Goal: Information Seeking & Learning: Learn about a topic

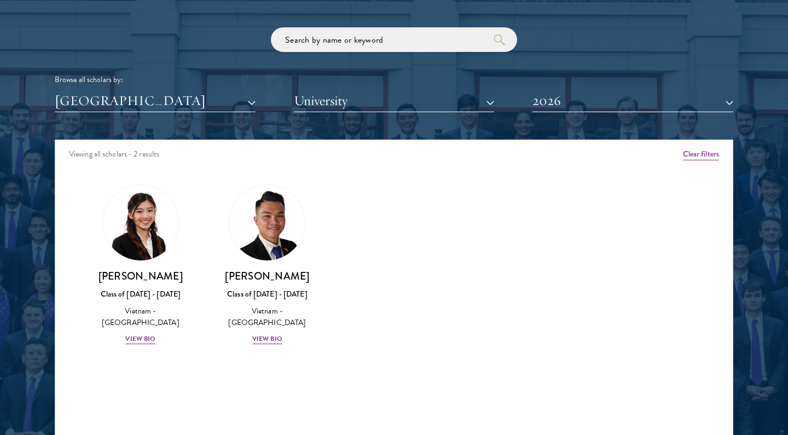
click at [208, 106] on button "[GEOGRAPHIC_DATA]" at bounding box center [155, 101] width 201 height 22
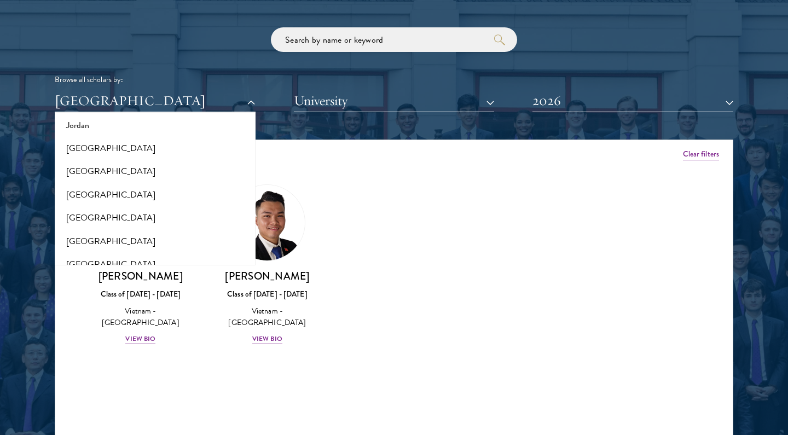
scroll to position [1049, 0]
click at [97, 185] on button "[GEOGRAPHIC_DATA]" at bounding box center [155, 196] width 194 height 23
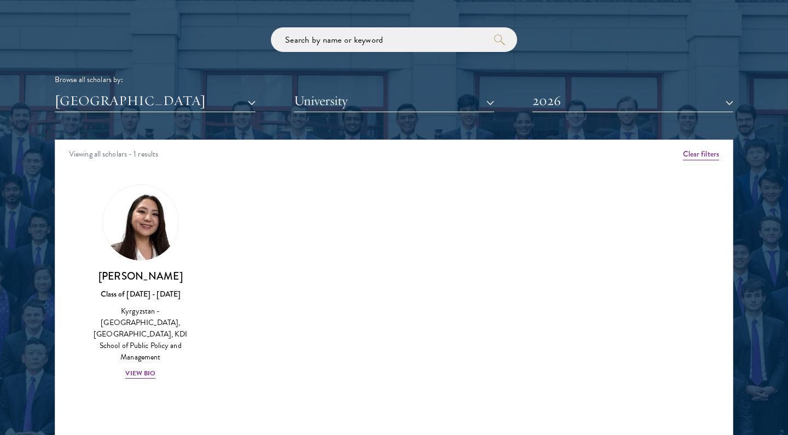
click at [593, 97] on button "2026" at bounding box center [632, 101] width 201 height 22
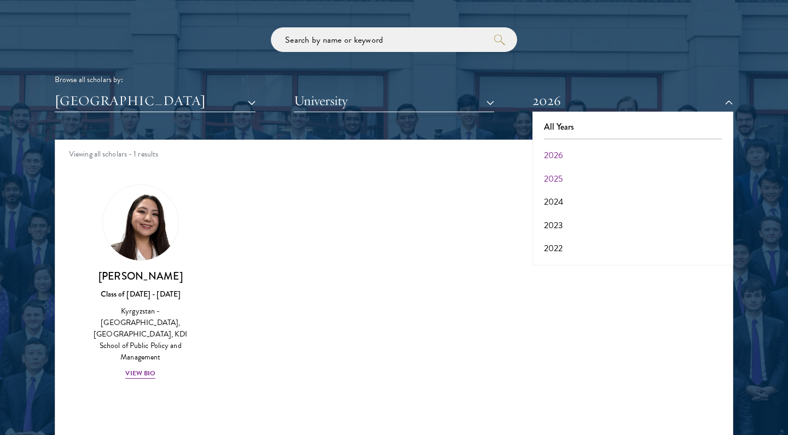
click at [561, 171] on button "2025" at bounding box center [633, 178] width 194 height 23
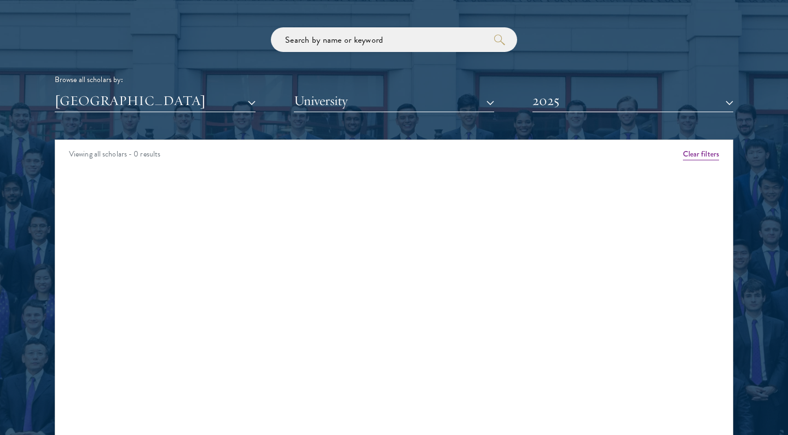
click at [561, 97] on button "2025" at bounding box center [632, 101] width 201 height 22
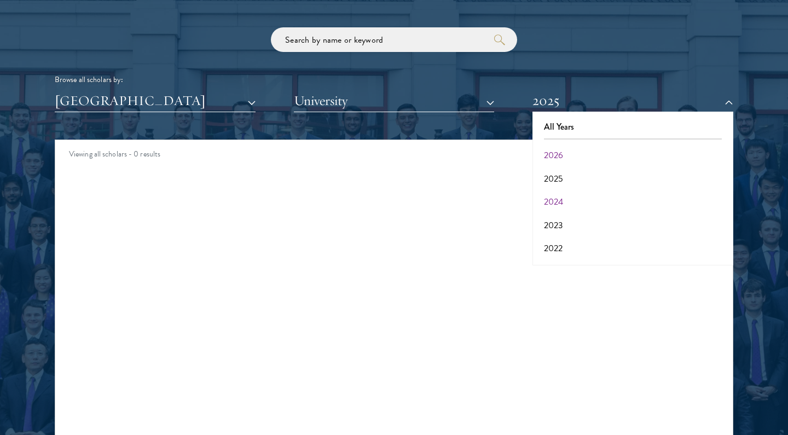
click at [555, 199] on button "2024" at bounding box center [633, 201] width 194 height 23
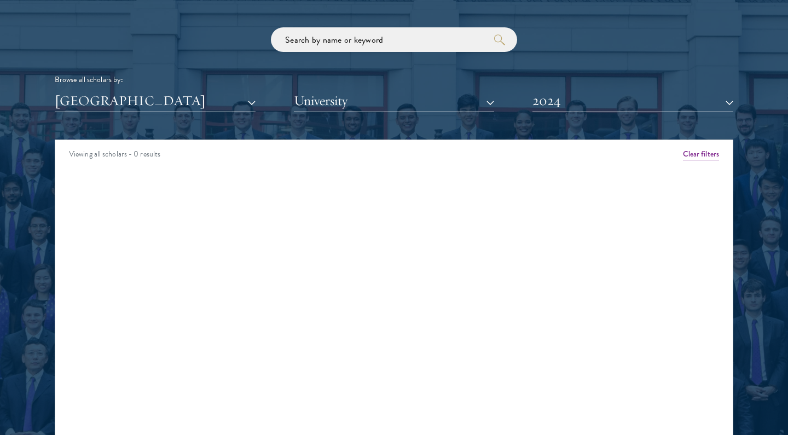
click at [560, 101] on button "2024" at bounding box center [632, 101] width 201 height 22
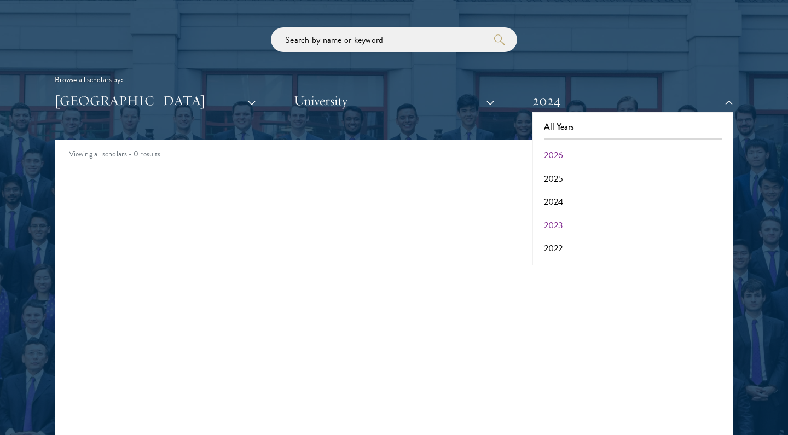
click at [560, 225] on button "2023" at bounding box center [633, 225] width 194 height 23
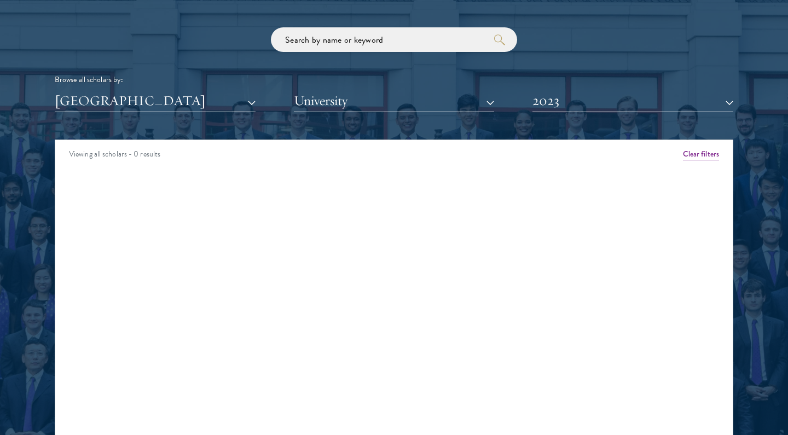
click at [559, 96] on button "2023" at bounding box center [632, 101] width 201 height 22
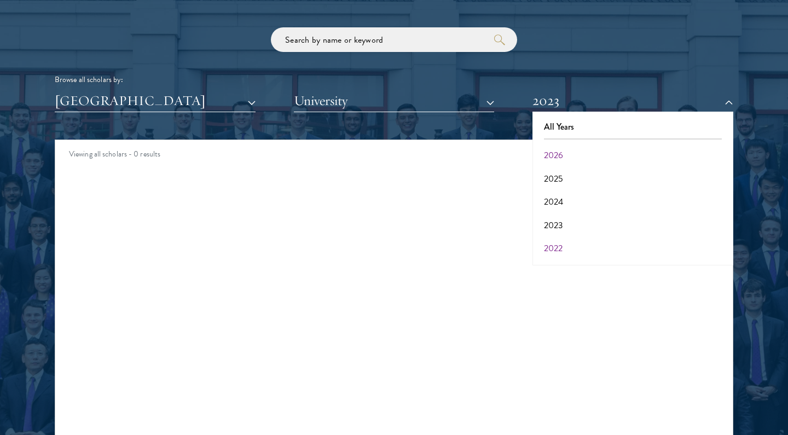
click at [558, 242] on button "2022" at bounding box center [633, 248] width 194 height 23
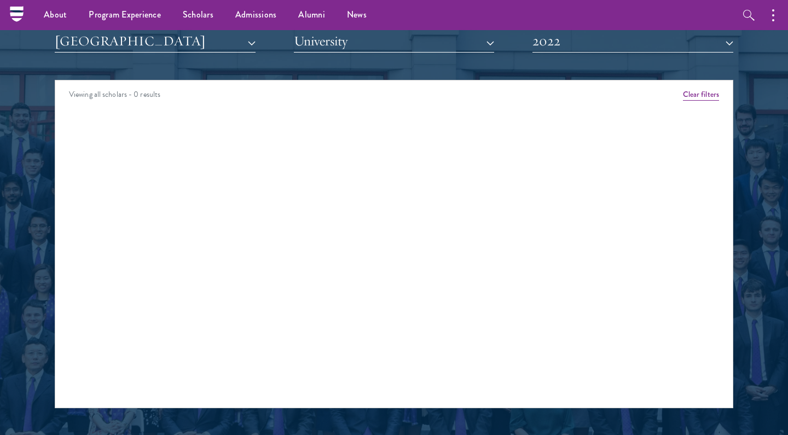
scroll to position [1364, 0]
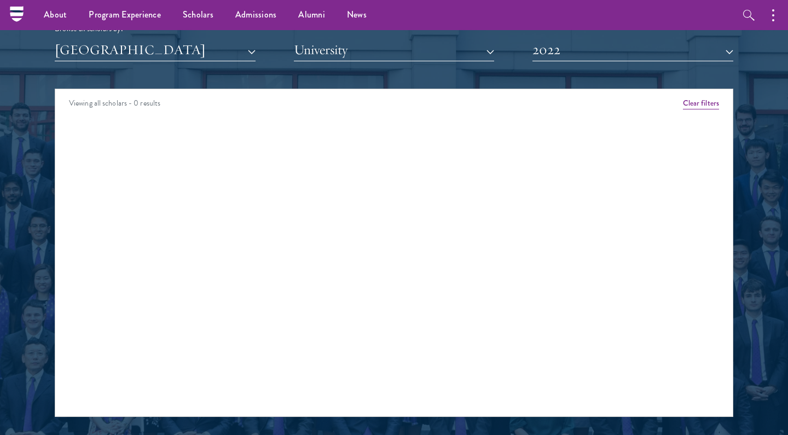
click at [561, 49] on button "2022" at bounding box center [632, 50] width 201 height 22
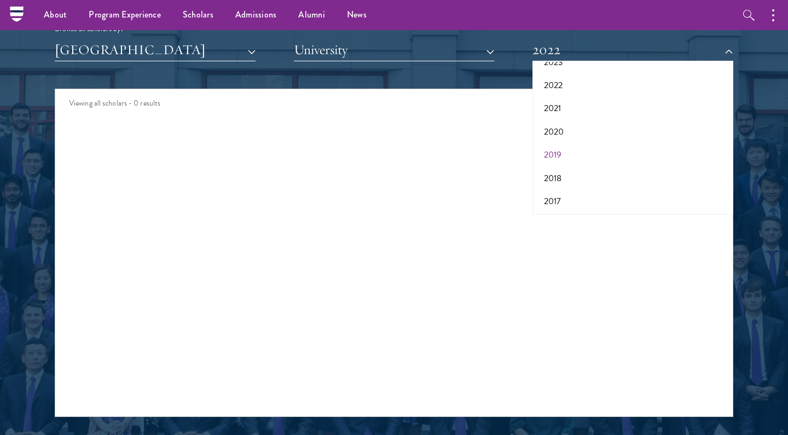
scroll to position [112, 0]
click at [557, 148] on button "2019" at bounding box center [633, 155] width 194 height 23
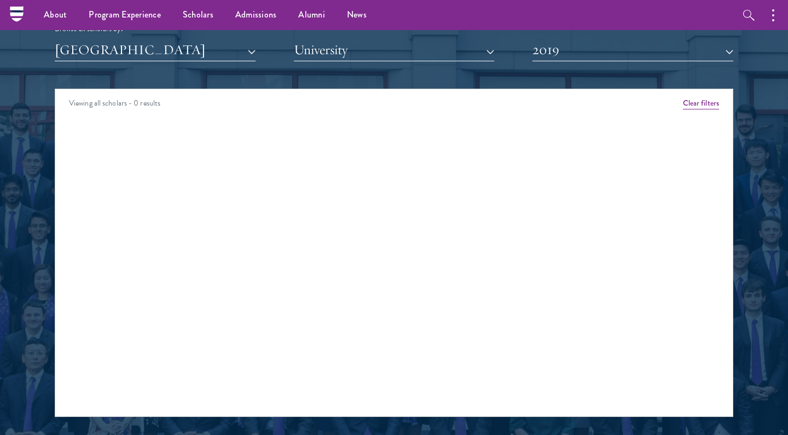
click at [561, 51] on button "2019" at bounding box center [632, 50] width 201 height 22
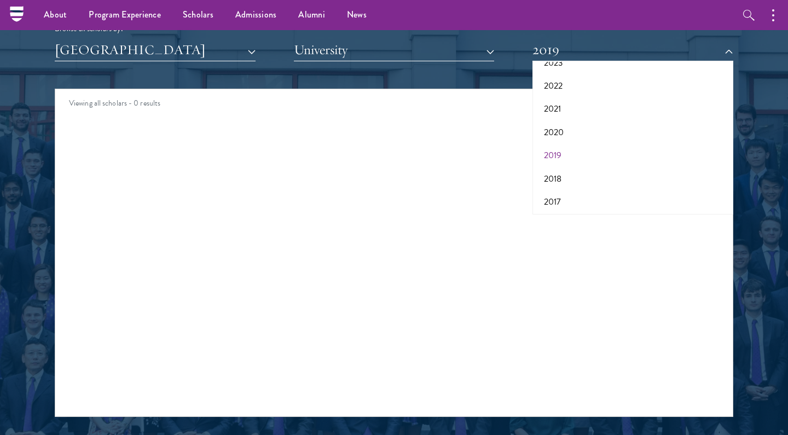
scroll to position [1368, 0]
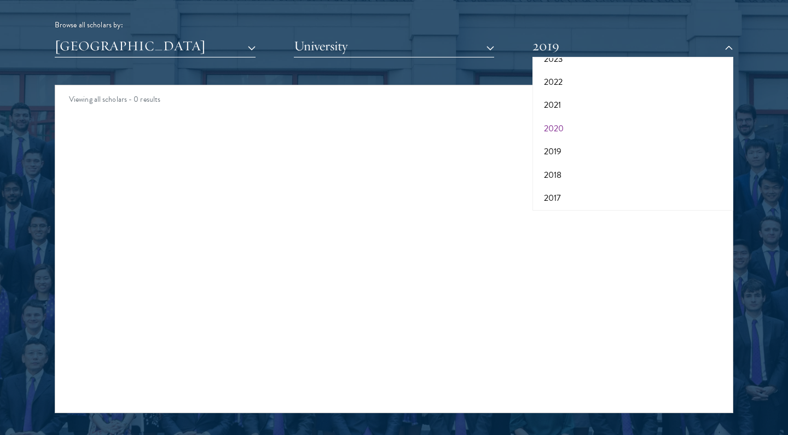
click at [556, 127] on button "2020" at bounding box center [633, 128] width 194 height 23
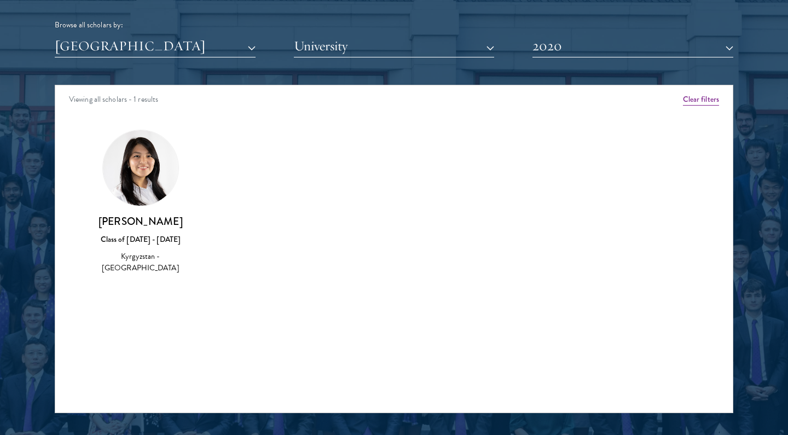
click at [569, 50] on button "2020" at bounding box center [632, 46] width 201 height 22
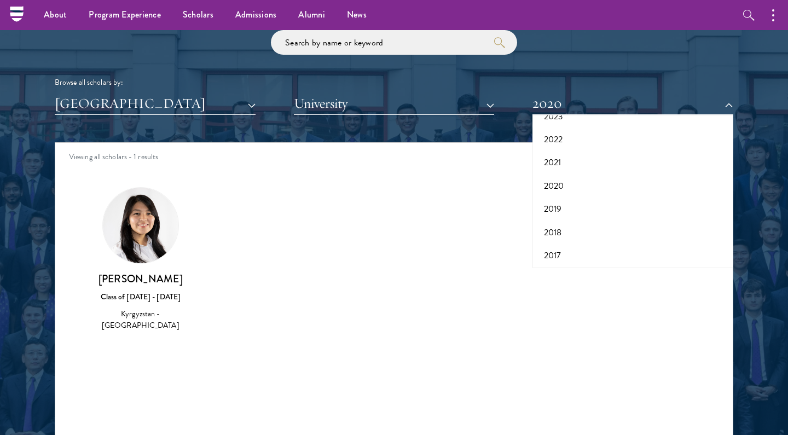
scroll to position [1215, 0]
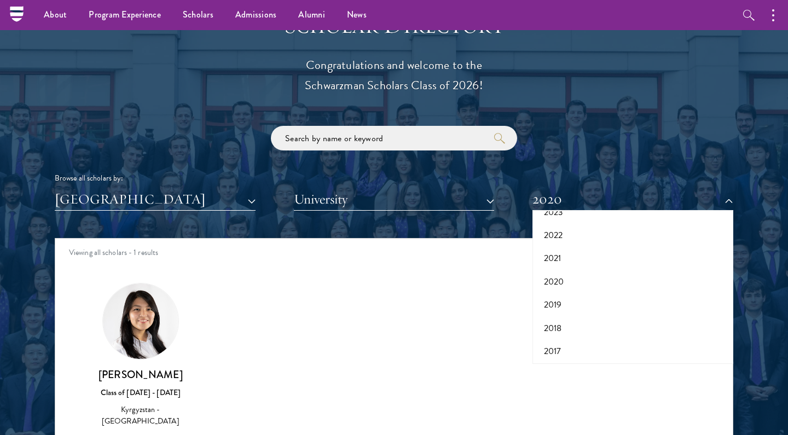
click at [108, 193] on button "[GEOGRAPHIC_DATA]" at bounding box center [155, 199] width 201 height 22
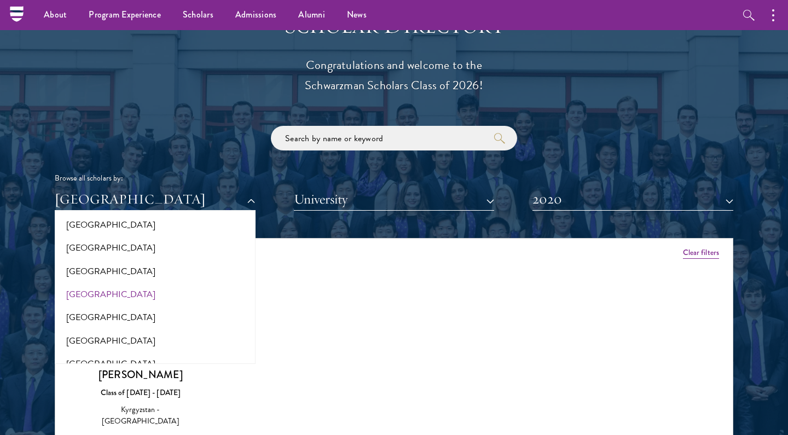
scroll to position [1644, 0]
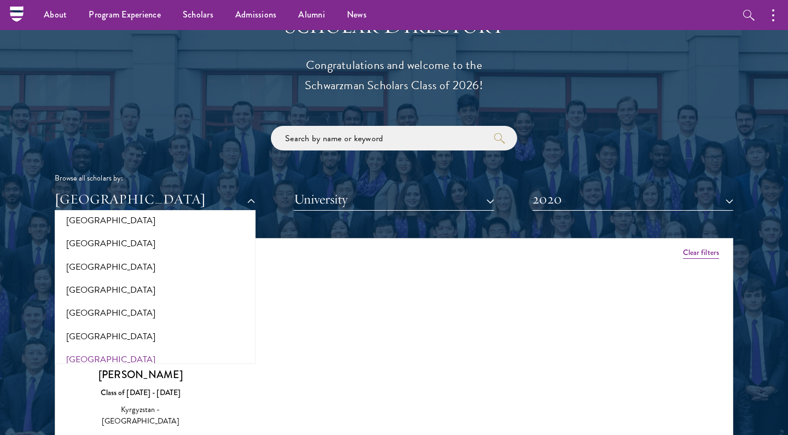
click at [80, 348] on button "[GEOGRAPHIC_DATA]" at bounding box center [155, 359] width 194 height 23
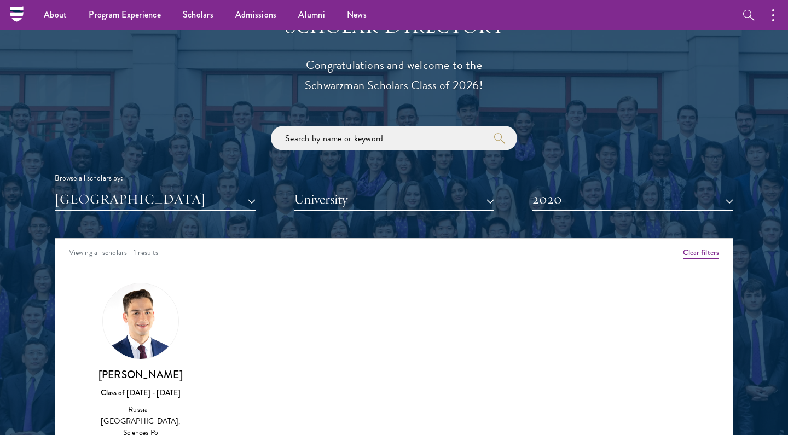
click at [554, 227] on div "Scholar Directory Congratulations and welcome to the Schwarzman Scholars Class …" at bounding box center [394, 288] width 679 height 556
click at [559, 198] on button "2020" at bounding box center [632, 199] width 201 height 22
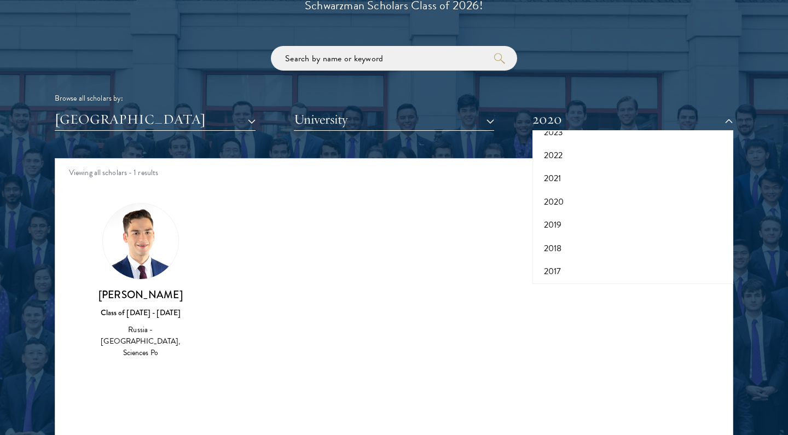
scroll to position [1307, 0]
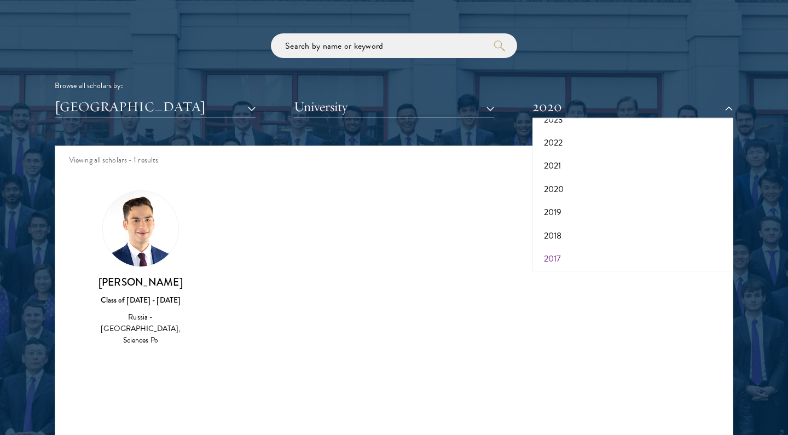
click at [565, 256] on button "2017" at bounding box center [633, 258] width 194 height 23
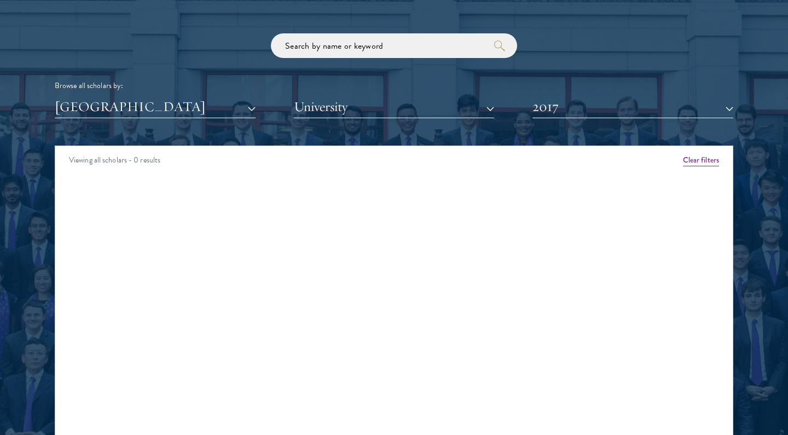
click at [573, 91] on div "Browse all scholars by: Russia All Countries and Regions Afghanistan Antigua an…" at bounding box center [394, 75] width 679 height 85
click at [569, 100] on button "2017" at bounding box center [632, 107] width 201 height 22
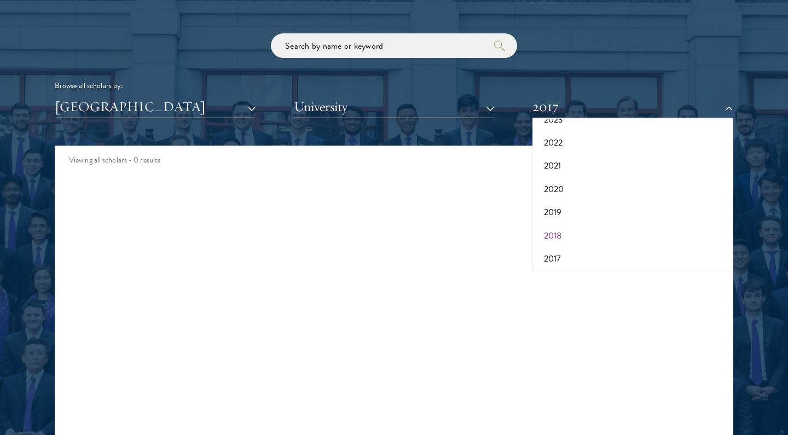
click at [559, 233] on button "2018" at bounding box center [633, 235] width 194 height 23
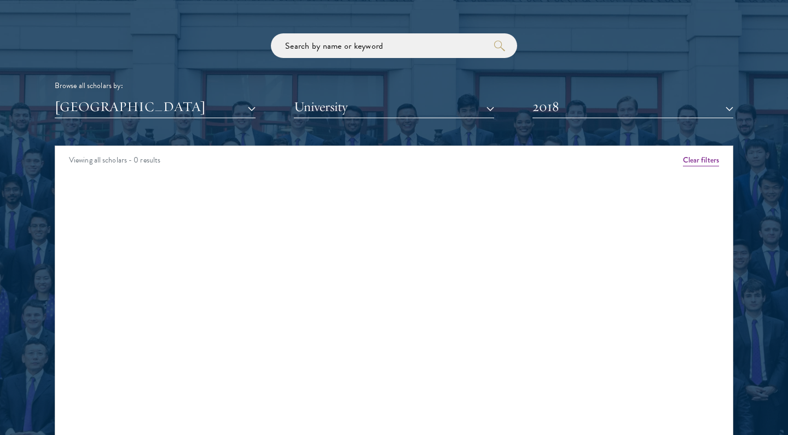
click at [567, 110] on button "2018" at bounding box center [632, 107] width 201 height 22
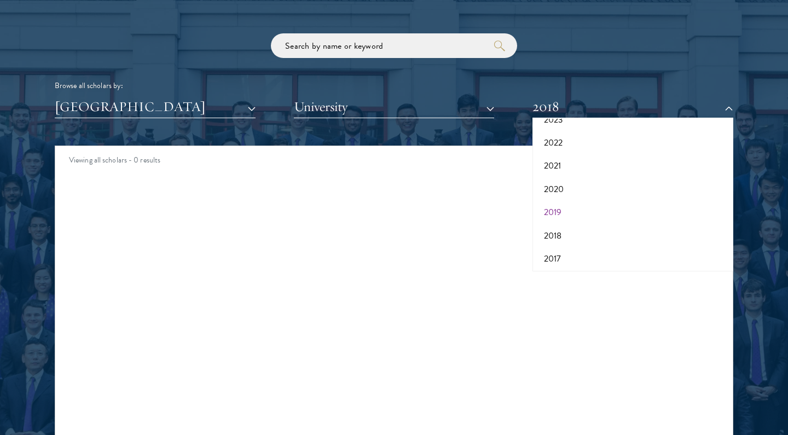
click at [560, 210] on button "2019" at bounding box center [633, 212] width 194 height 23
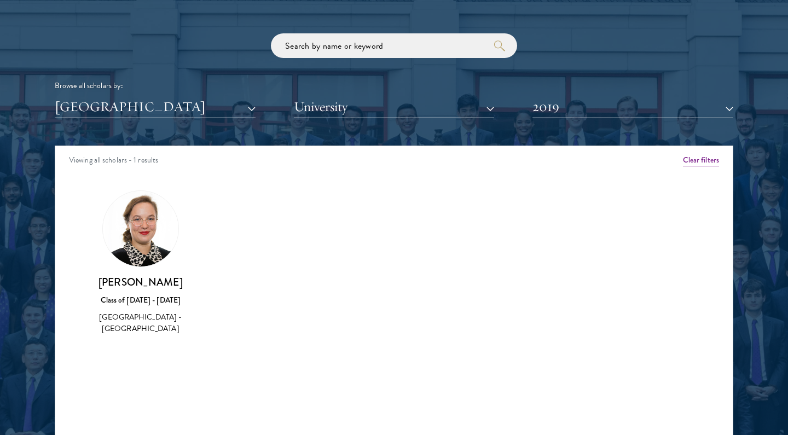
click at [567, 105] on button "2019" at bounding box center [632, 107] width 201 height 22
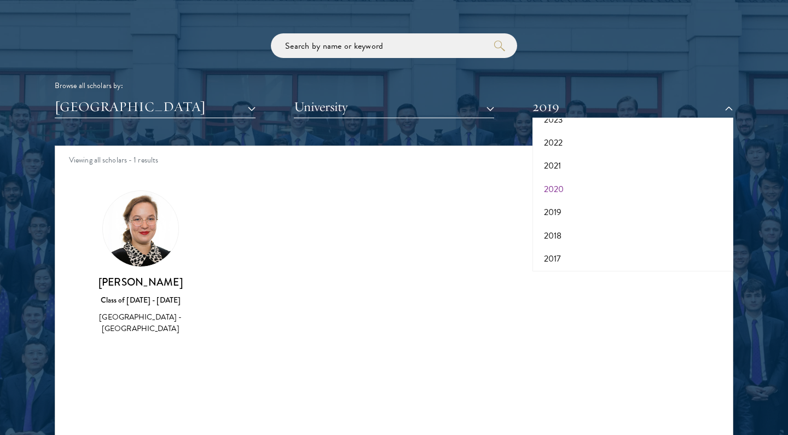
scroll to position [1312, 0]
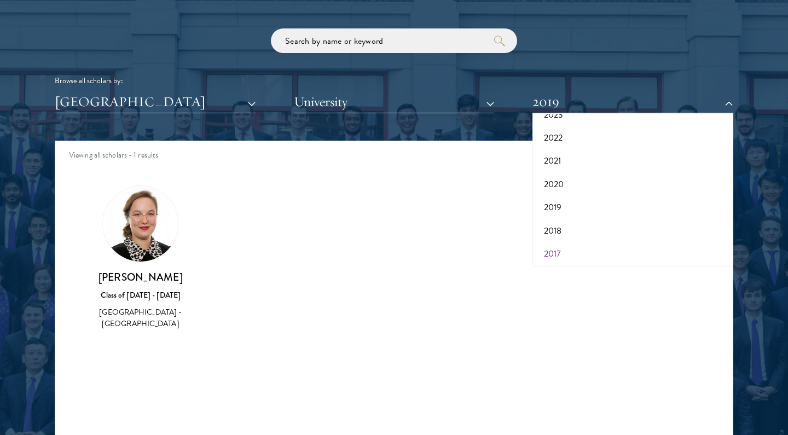
click at [574, 245] on button "2017" at bounding box center [633, 253] width 194 height 23
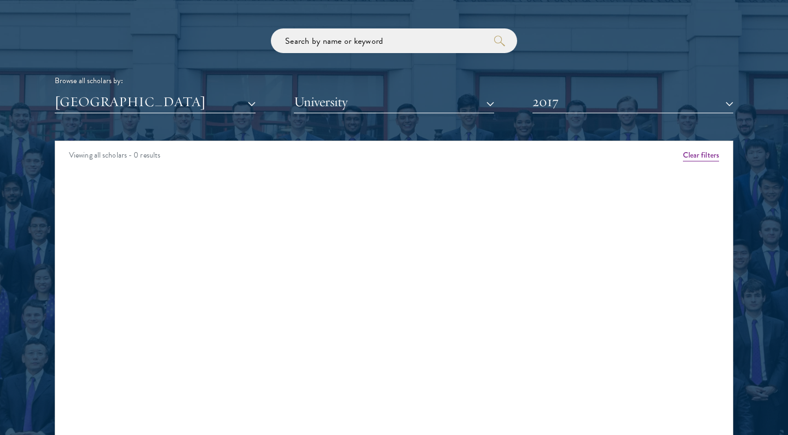
click at [573, 103] on button "2017" at bounding box center [632, 102] width 201 height 22
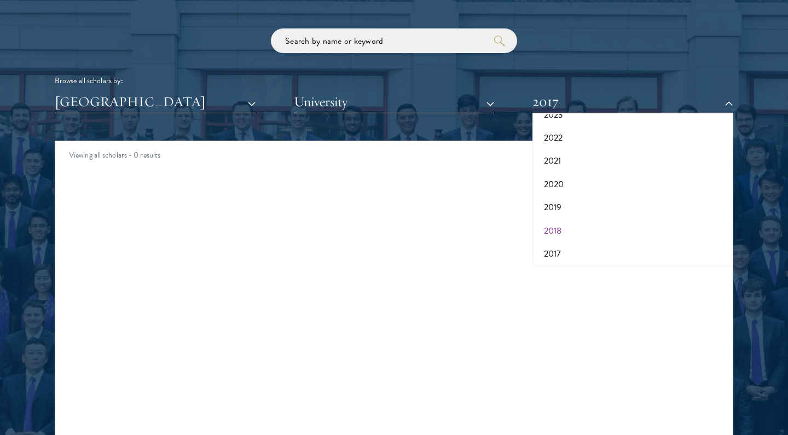
click at [560, 222] on button "2018" at bounding box center [633, 230] width 194 height 23
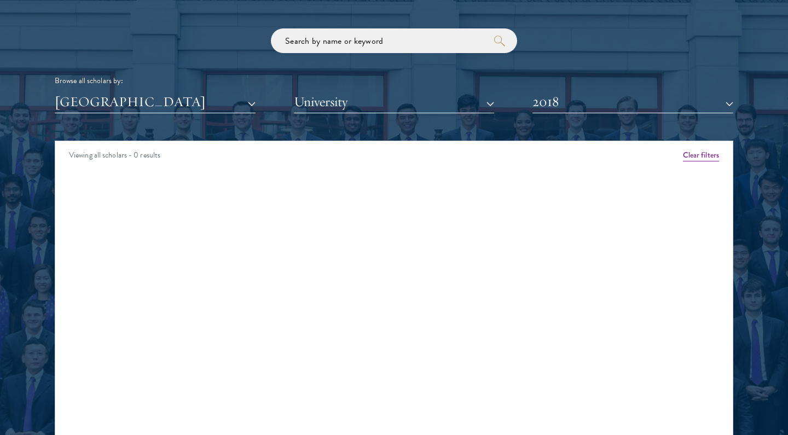
click at [570, 92] on button "2018" at bounding box center [632, 102] width 201 height 22
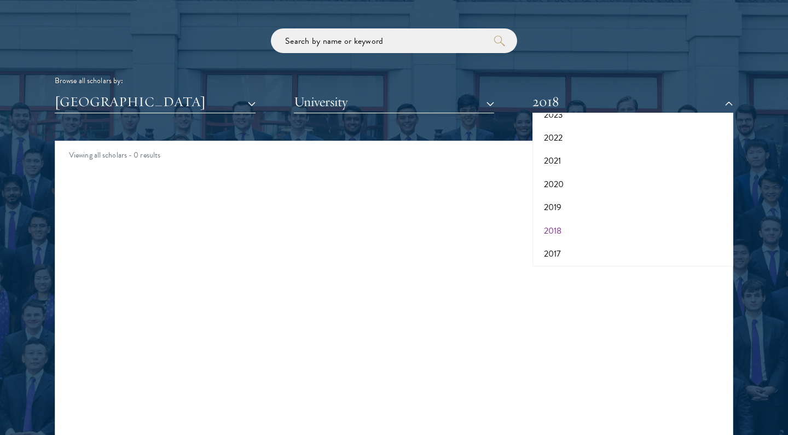
click at [564, 225] on button "2018" at bounding box center [633, 230] width 194 height 23
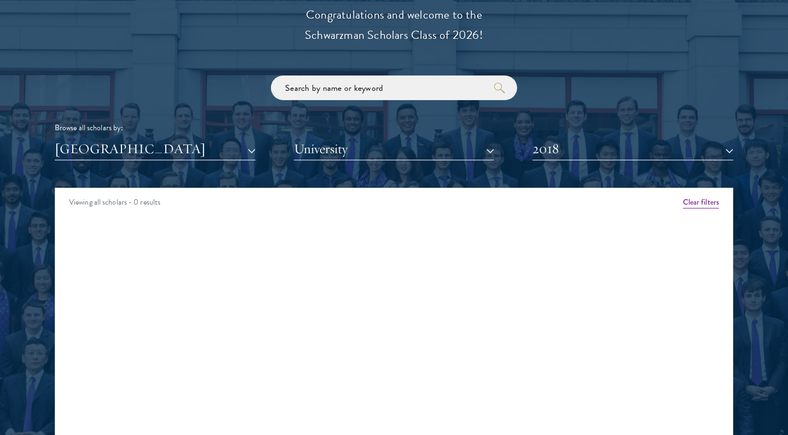
scroll to position [1341, 0]
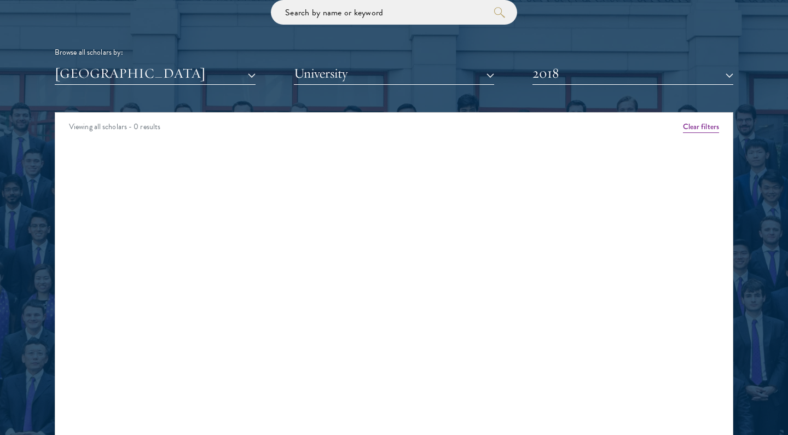
click at [553, 74] on button "2018" at bounding box center [632, 73] width 201 height 22
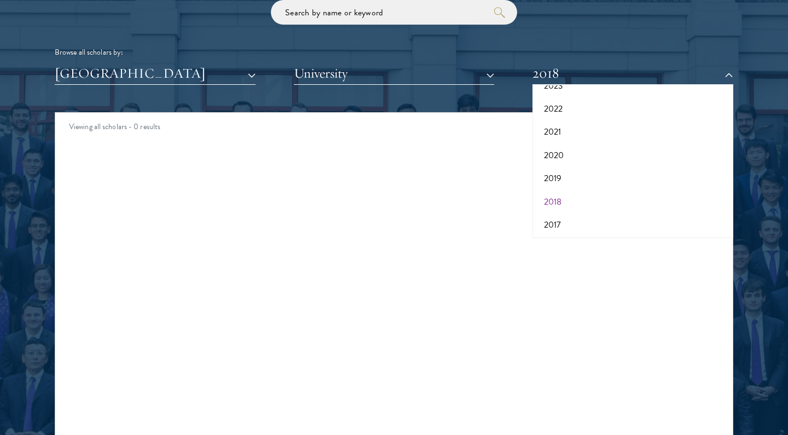
scroll to position [112, 0]
click at [557, 176] on button "2019" at bounding box center [633, 178] width 194 height 23
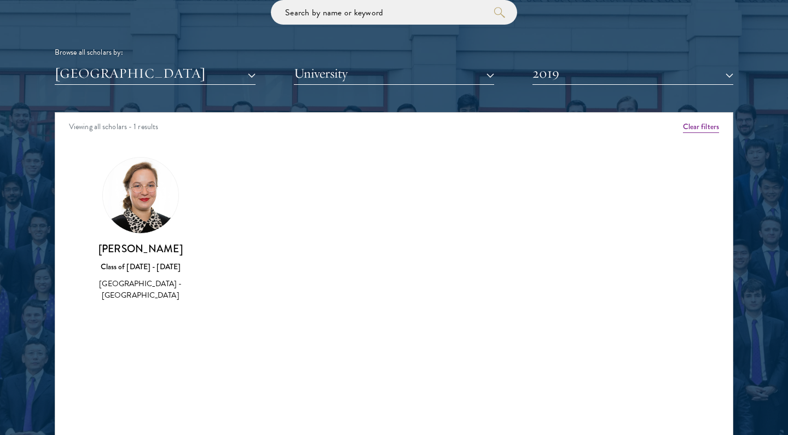
click at [553, 73] on button "2019" at bounding box center [632, 73] width 201 height 22
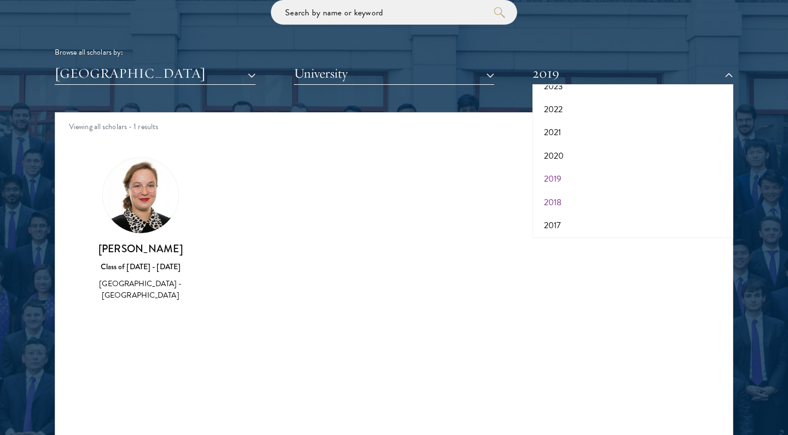
click at [559, 176] on button "2019" at bounding box center [633, 178] width 194 height 23
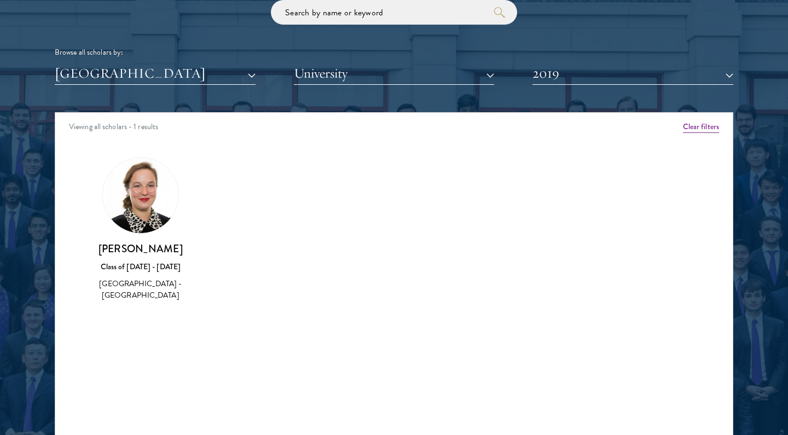
click at [553, 73] on button "2019" at bounding box center [632, 73] width 201 height 22
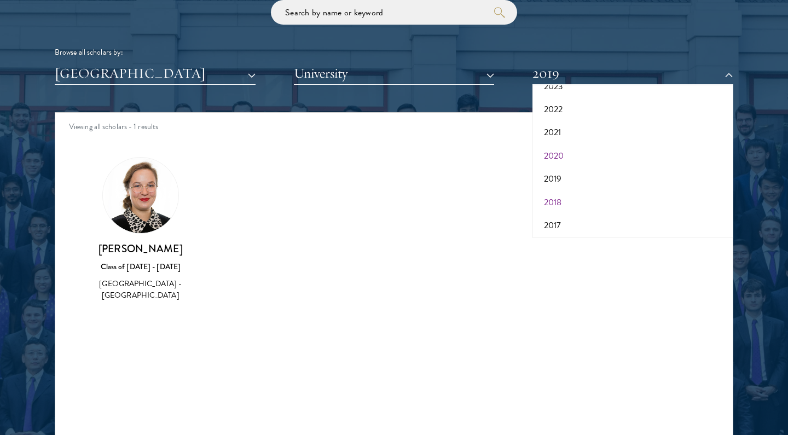
click at [559, 153] on button "2020" at bounding box center [633, 155] width 194 height 23
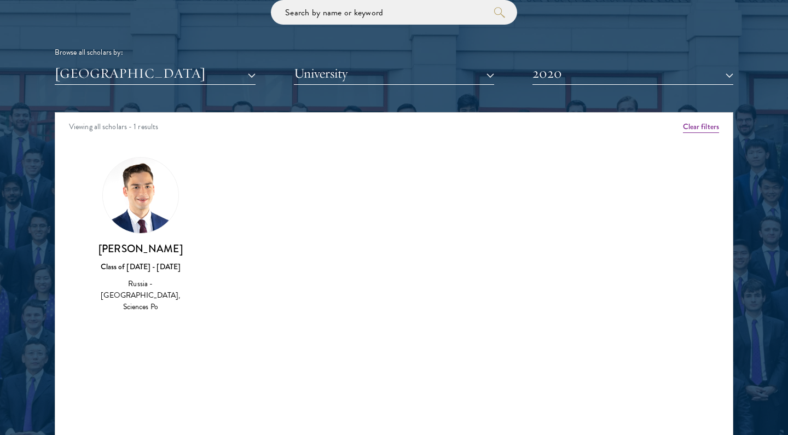
click at [547, 62] on button "2020" at bounding box center [632, 73] width 201 height 22
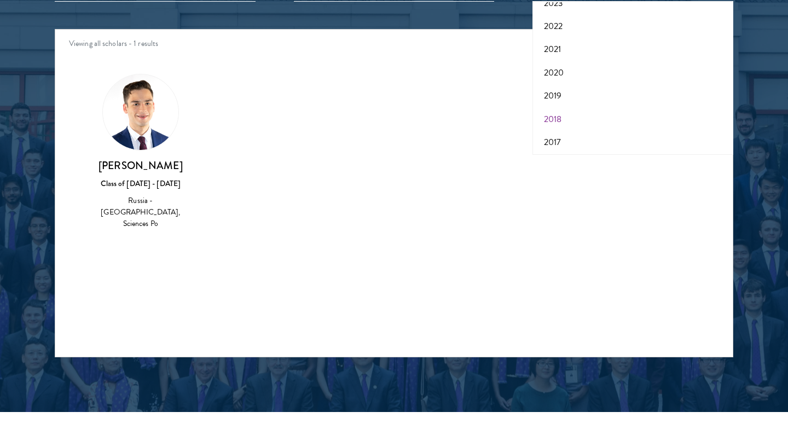
scroll to position [1439, 0]
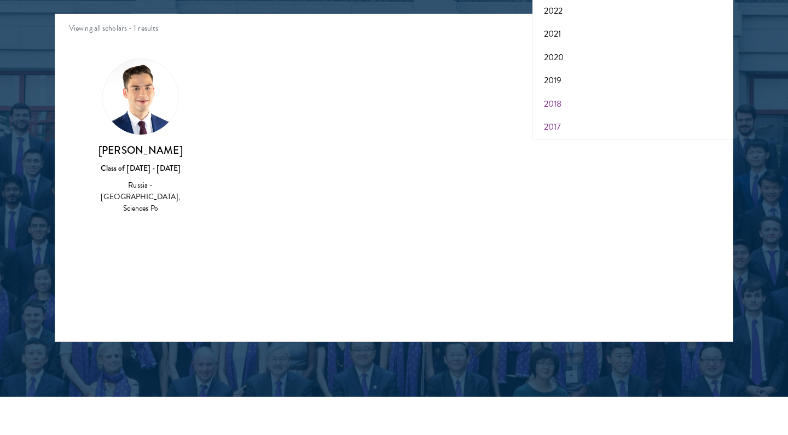
click at [551, 123] on button "2017" at bounding box center [633, 126] width 194 height 23
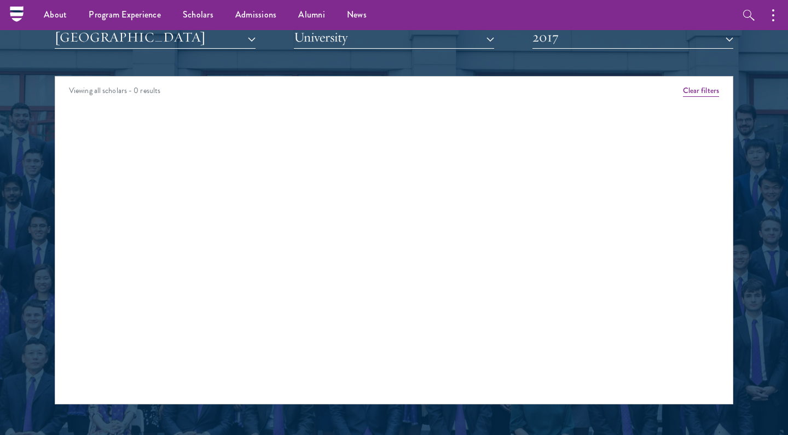
scroll to position [1366, 0]
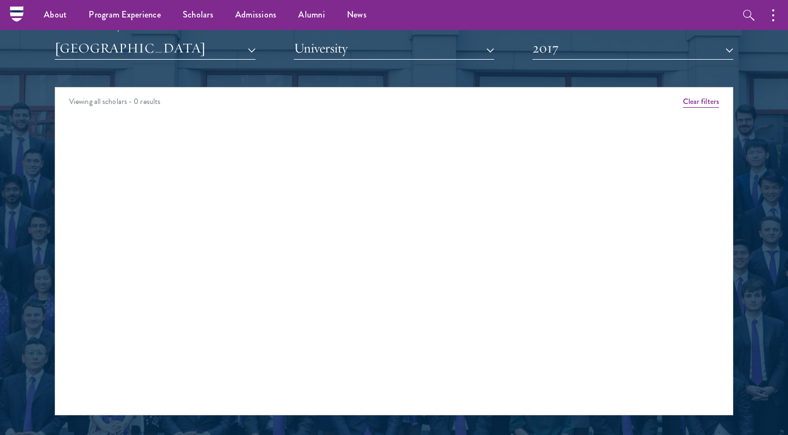
click at [560, 47] on button "2017" at bounding box center [632, 48] width 201 height 22
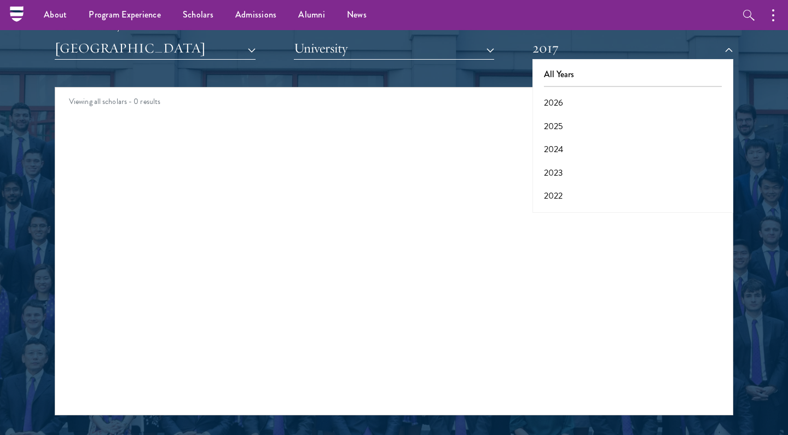
scroll to position [0, 0]
click at [565, 91] on button "2026" at bounding box center [633, 102] width 194 height 23
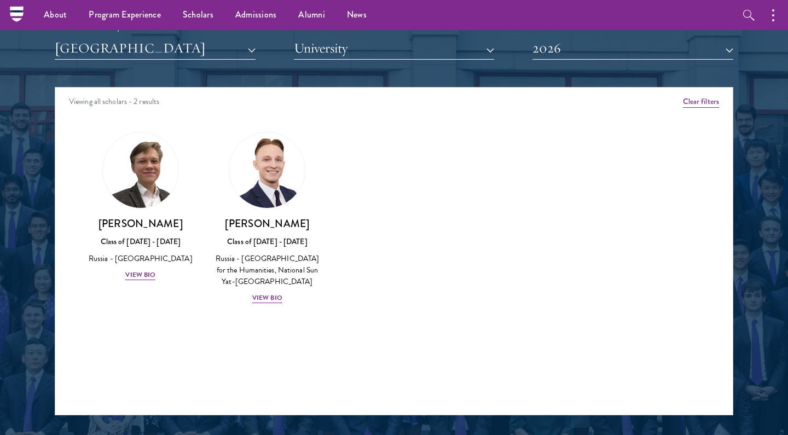
click at [539, 1] on ul "About Overview Leadership Donors Program Experience Overview Curriculum Student…" at bounding box center [333, 15] width 600 height 30
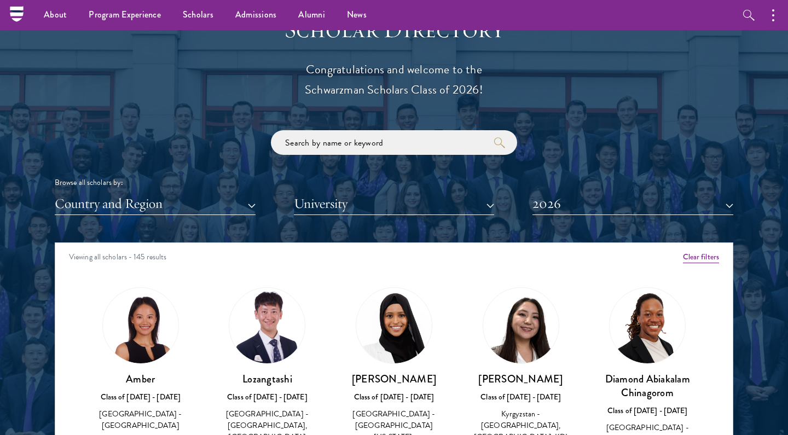
scroll to position [1196, 0]
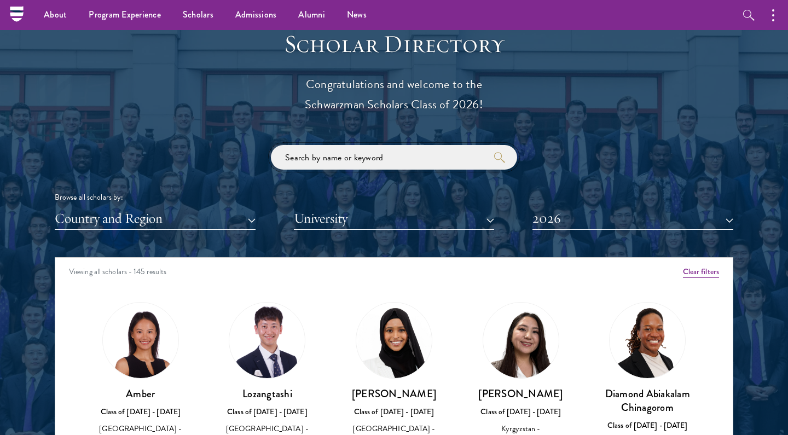
click at [402, 157] on input "search" at bounding box center [394, 157] width 246 height 25
paste input "[PERSON_NAME]"
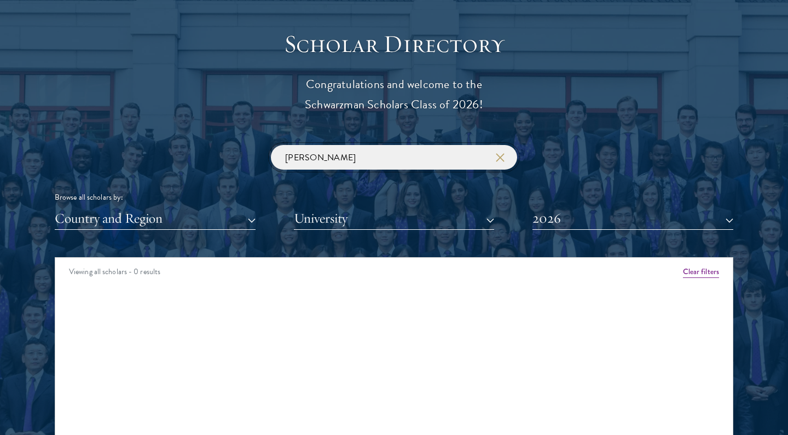
scroll to position [1228, 0]
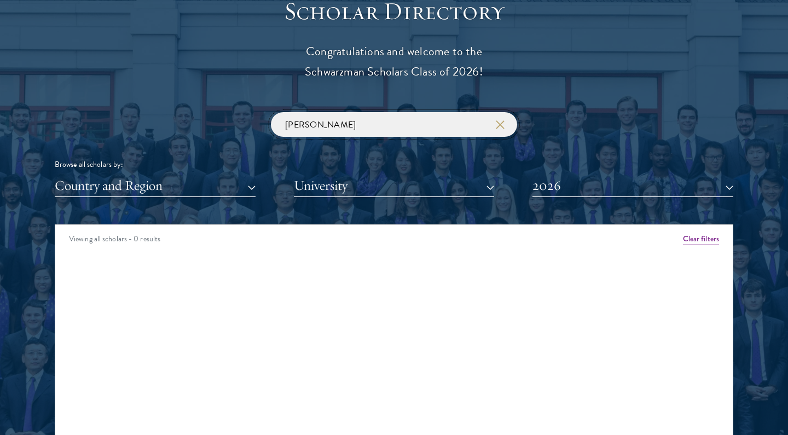
type input "[PERSON_NAME]"
click at [558, 188] on button "2026" at bounding box center [632, 186] width 201 height 22
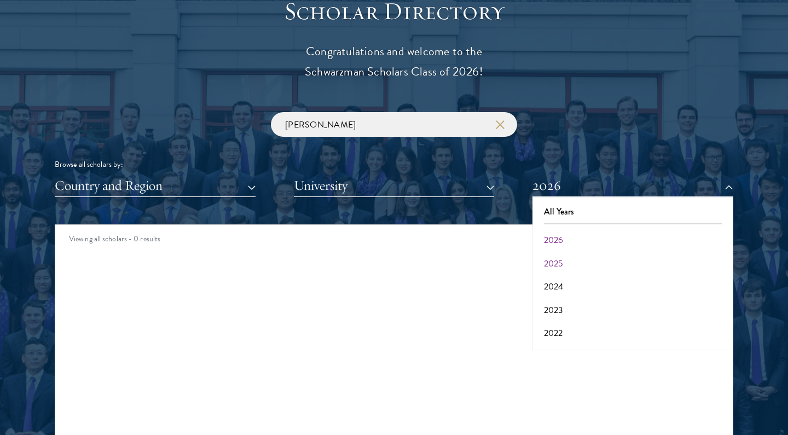
click at [572, 261] on button "2025" at bounding box center [633, 263] width 194 height 23
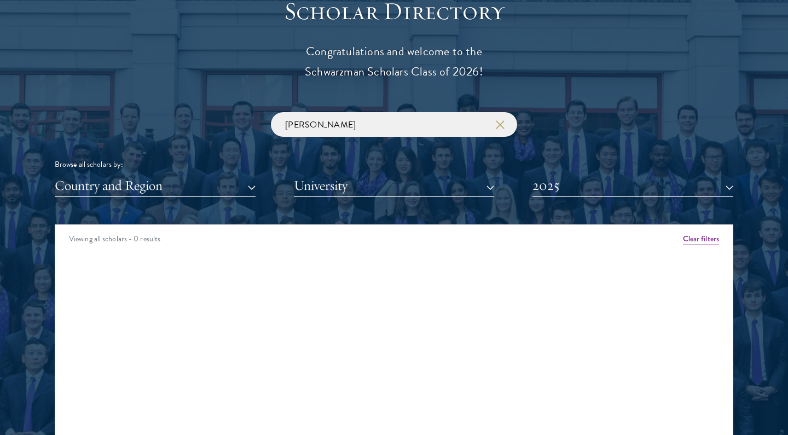
click at [577, 185] on button "2025" at bounding box center [632, 186] width 201 height 22
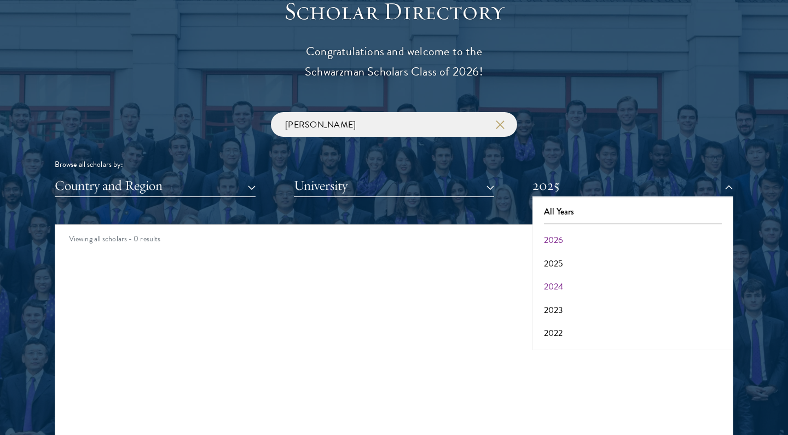
click at [566, 281] on button "2024" at bounding box center [633, 286] width 194 height 23
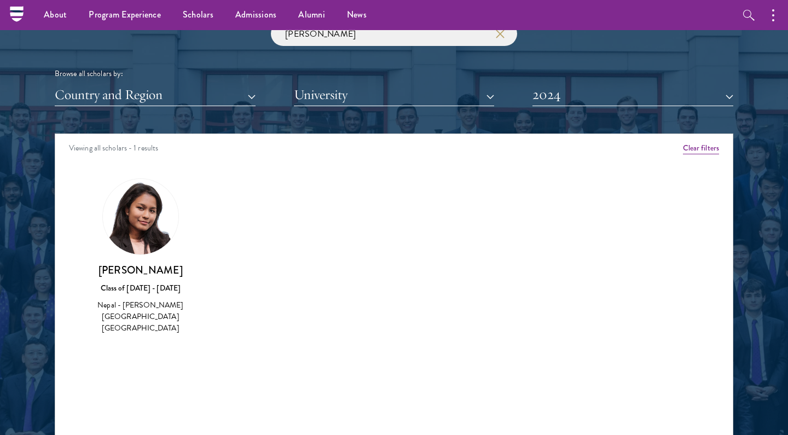
scroll to position [1317, 0]
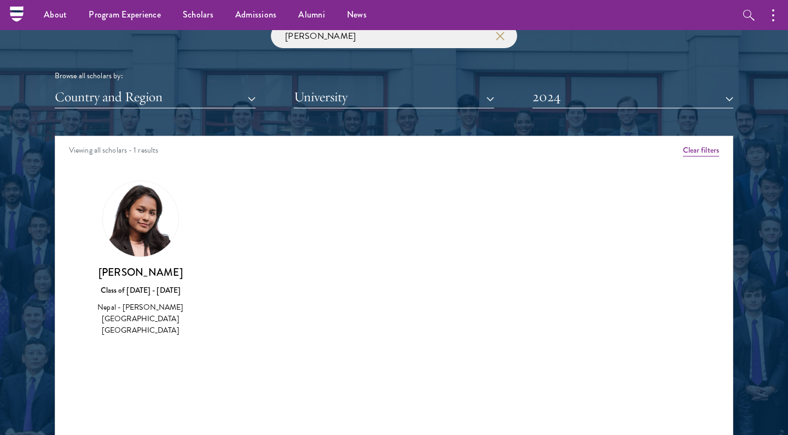
click at [498, 34] on use "button" at bounding box center [499, 35] width 15 height 15
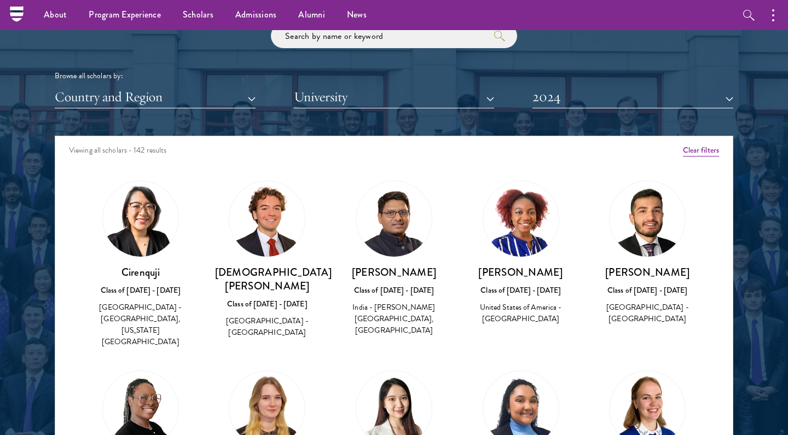
click at [554, 95] on button "2024" at bounding box center [632, 97] width 201 height 22
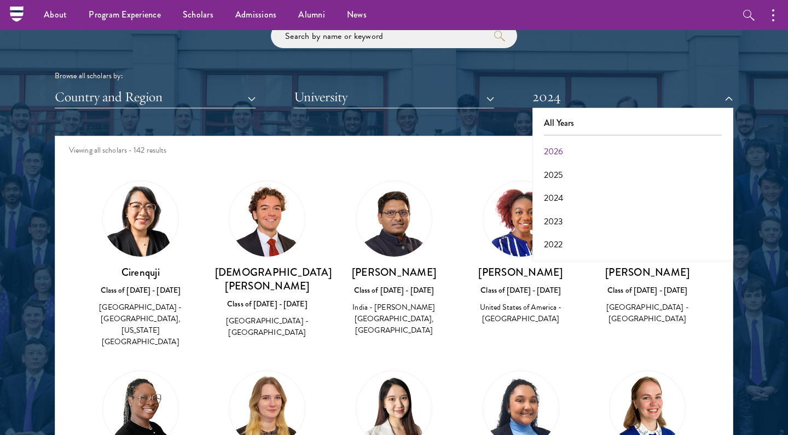
click at [214, 98] on button "Country and Region" at bounding box center [155, 97] width 201 height 22
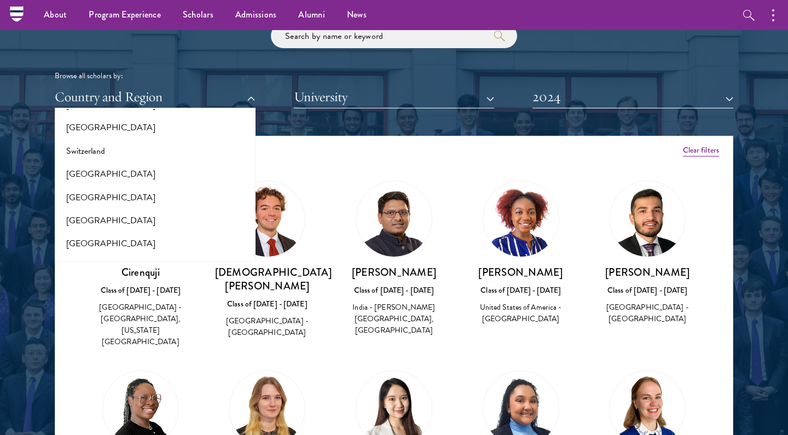
scroll to position [2054, 0]
click at [76, 253] on button "[GEOGRAPHIC_DATA]" at bounding box center [155, 264] width 194 height 23
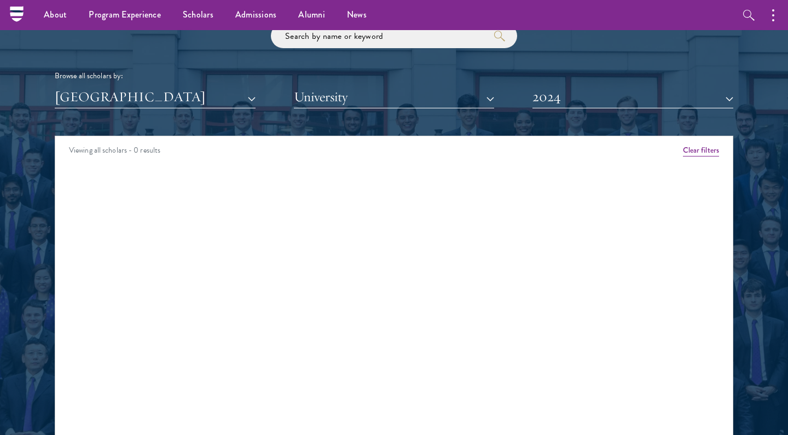
click at [578, 87] on button "2024" at bounding box center [632, 97] width 201 height 22
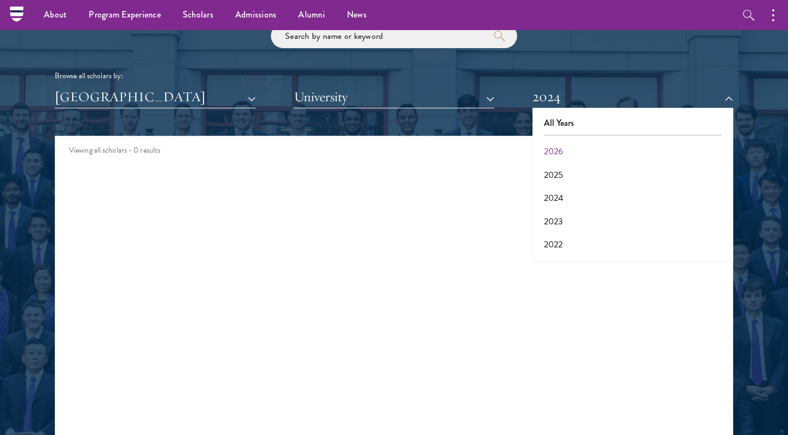
click at [555, 148] on button "2026" at bounding box center [633, 151] width 194 height 23
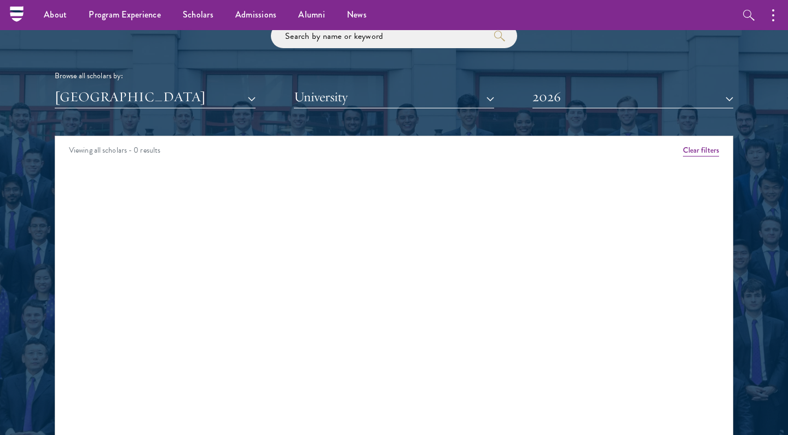
click at [566, 93] on button "2026" at bounding box center [632, 97] width 201 height 22
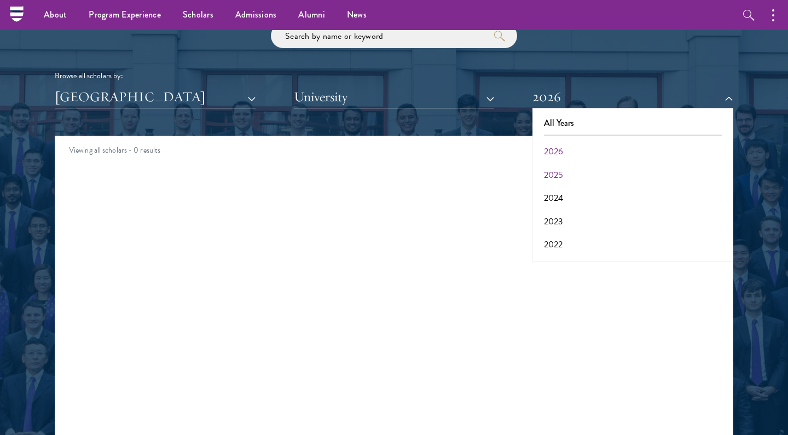
click at [561, 173] on button "2025" at bounding box center [633, 175] width 194 height 23
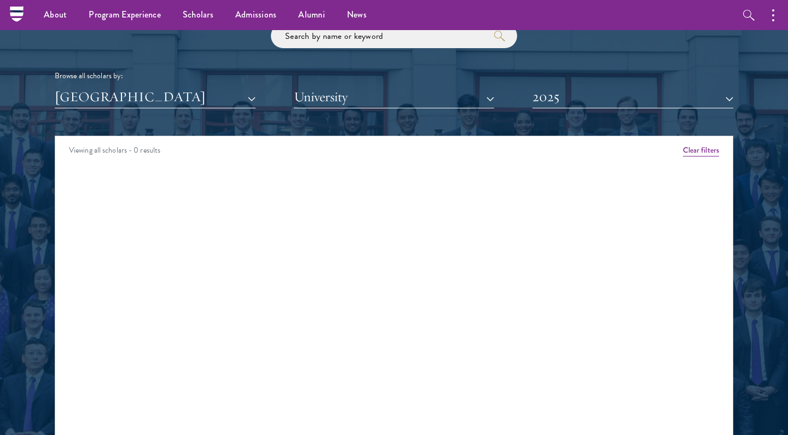
click at [568, 103] on button "2025" at bounding box center [632, 97] width 201 height 22
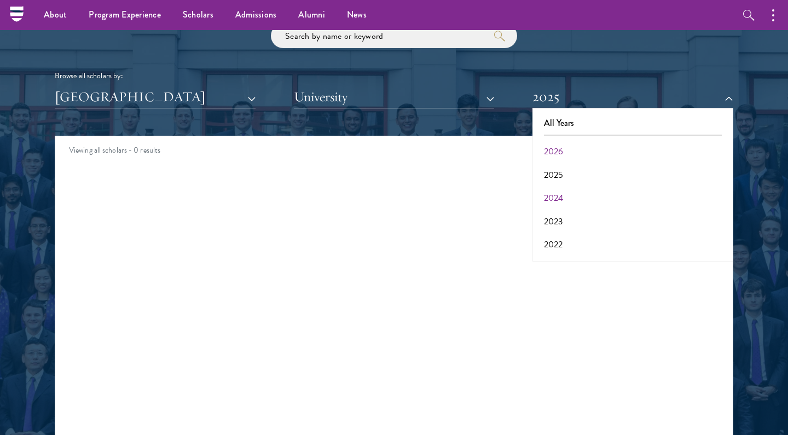
click at [553, 196] on button "2024" at bounding box center [633, 198] width 194 height 23
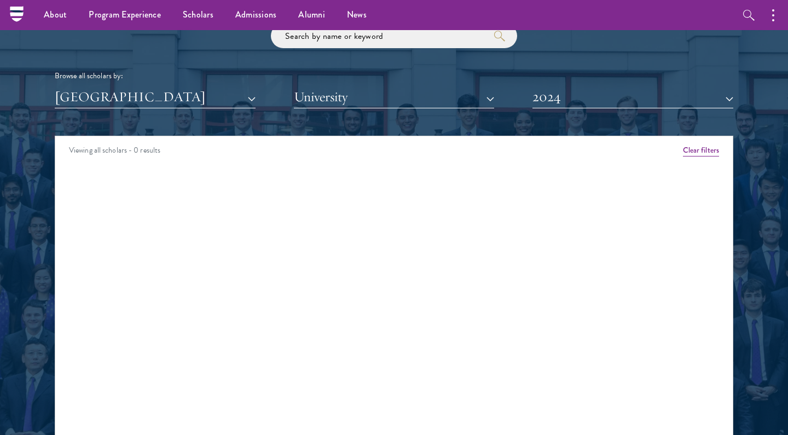
click at [569, 96] on button "2024" at bounding box center [632, 97] width 201 height 22
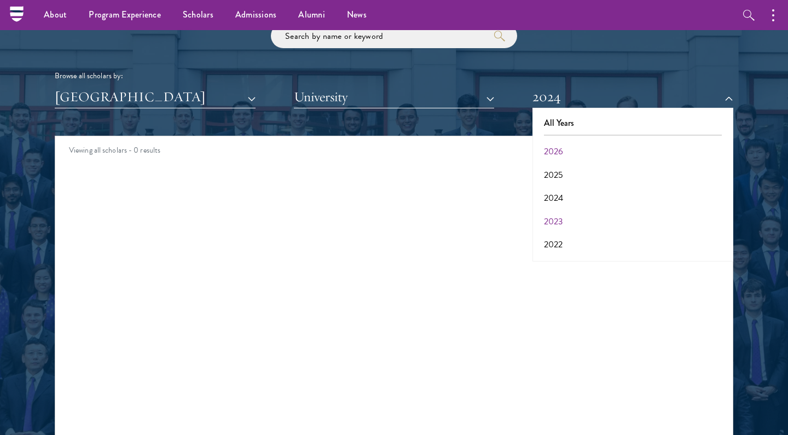
click at [562, 216] on button "2023" at bounding box center [633, 221] width 194 height 23
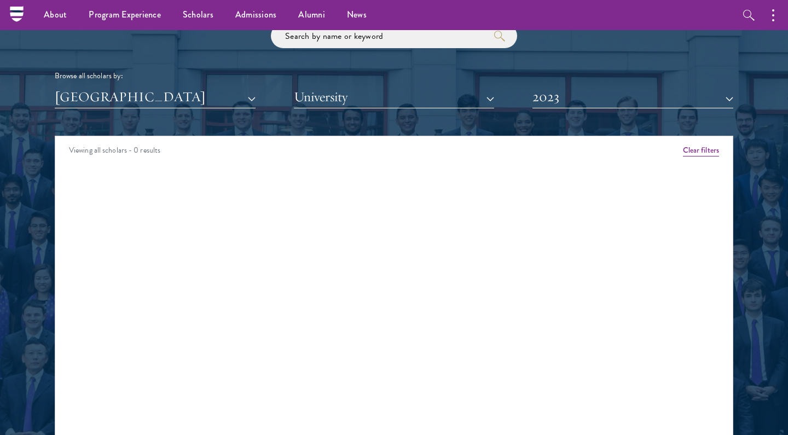
click at [578, 94] on button "2023" at bounding box center [632, 97] width 201 height 22
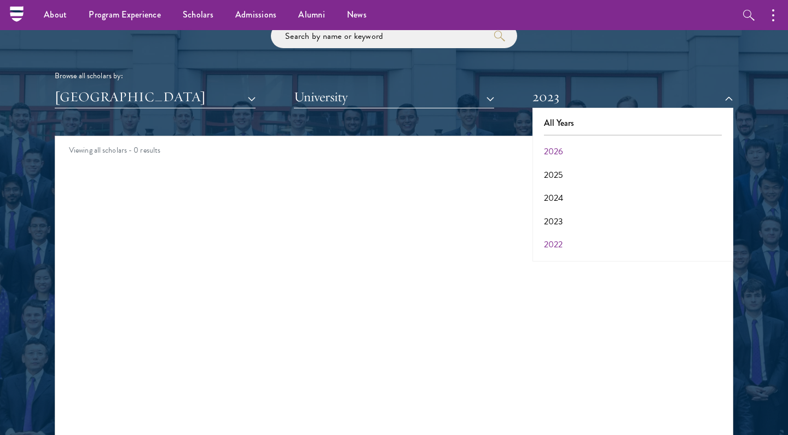
click at [562, 240] on button "2022" at bounding box center [633, 244] width 194 height 23
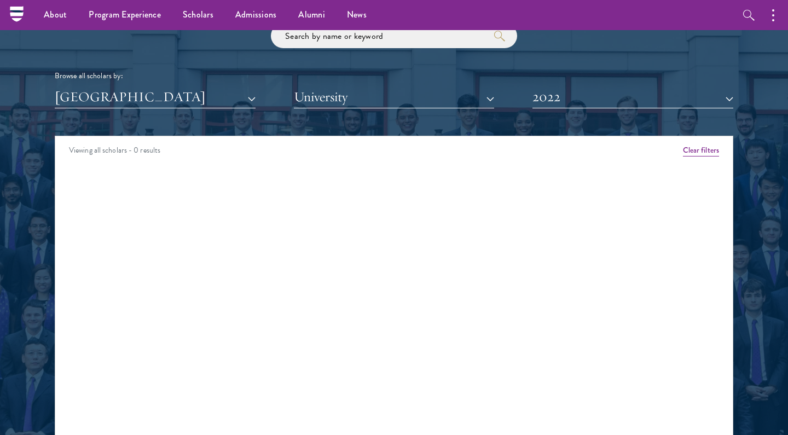
click at [597, 88] on button "2022" at bounding box center [632, 97] width 201 height 22
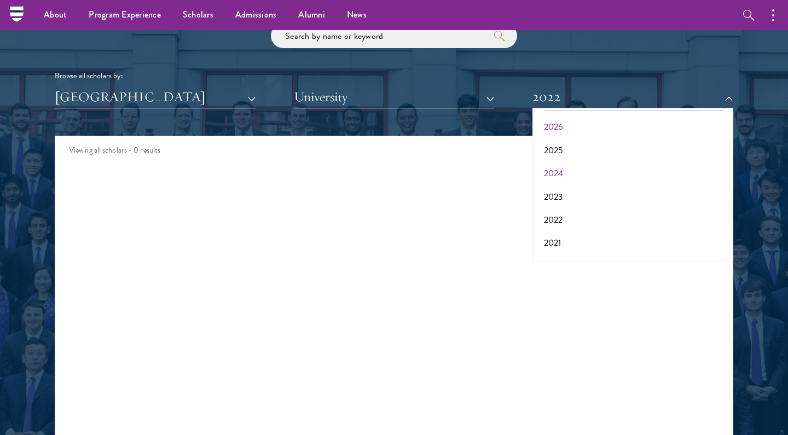
scroll to position [26, 0]
click at [551, 234] on button "2021" at bounding box center [633, 241] width 194 height 23
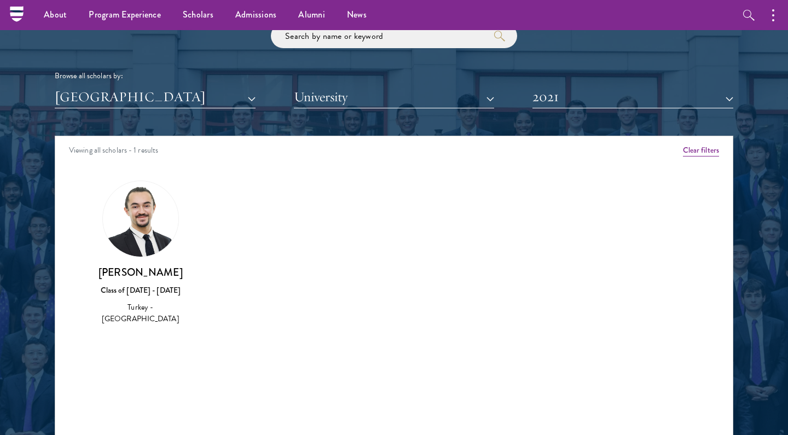
click at [572, 86] on button "2021" at bounding box center [632, 97] width 201 height 22
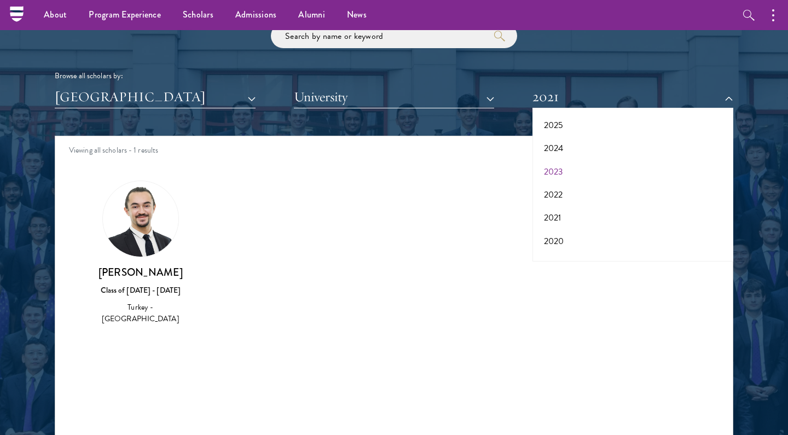
scroll to position [55, 0]
click at [572, 229] on button "2020" at bounding box center [633, 235] width 194 height 23
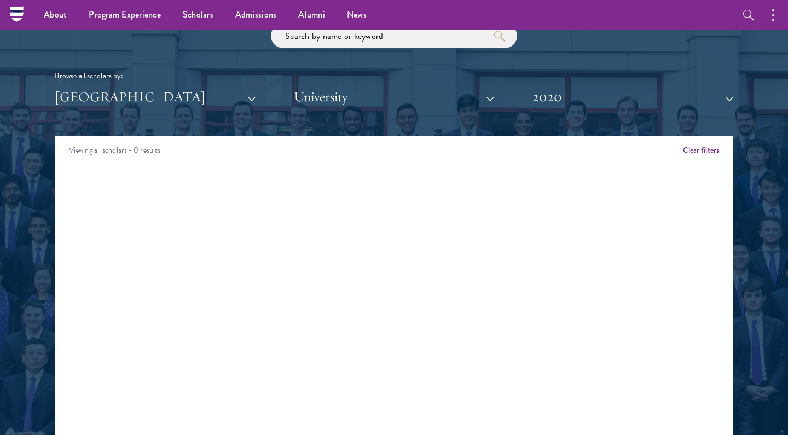
click at [590, 92] on button "2020" at bounding box center [632, 97] width 201 height 22
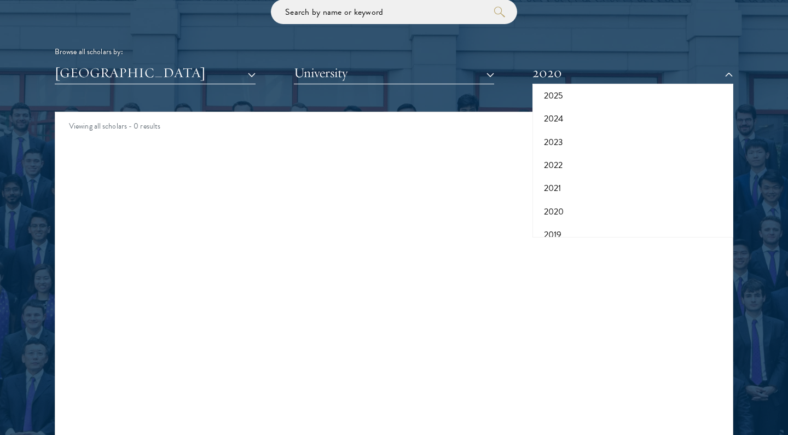
scroll to position [1346, 0]
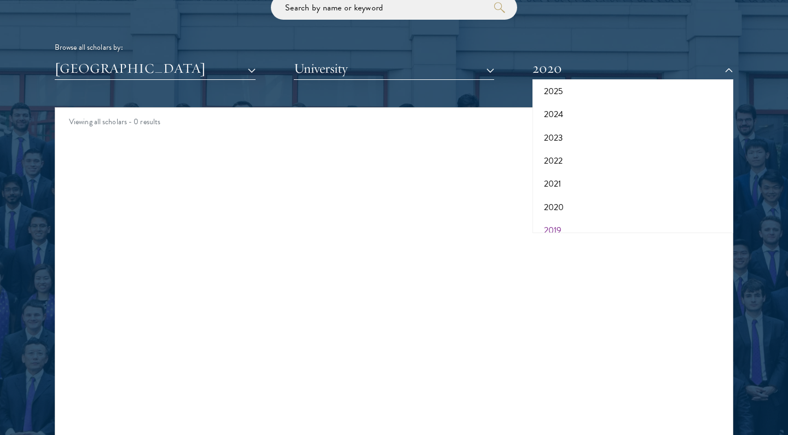
click at [560, 223] on button "2019" at bounding box center [633, 230] width 194 height 23
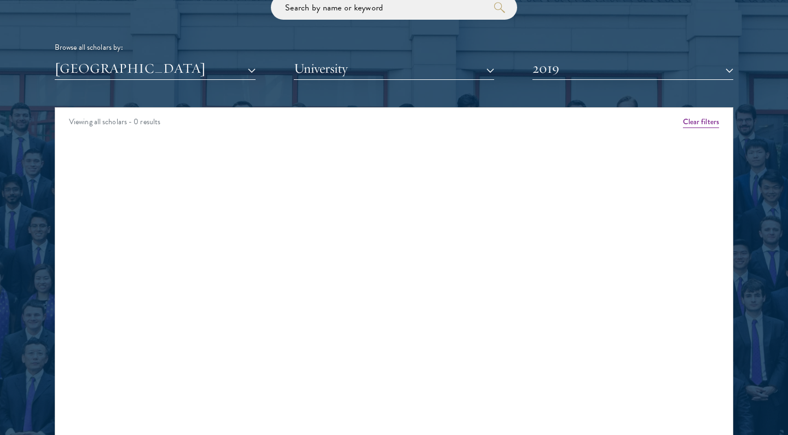
click at [576, 52] on div "Browse all scholars by: Turkey All Countries and Regions Afghanistan Antigua an…" at bounding box center [394, 37] width 679 height 85
click at [575, 68] on button "2019" at bounding box center [632, 68] width 201 height 22
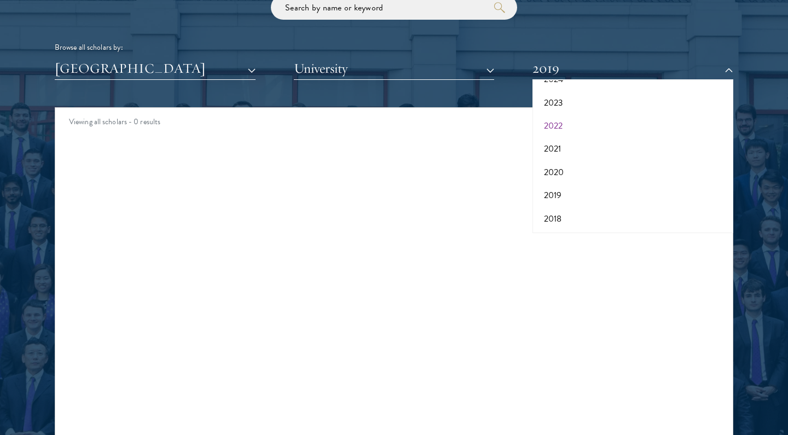
scroll to position [105, 0]
click at [559, 201] on button "2018" at bounding box center [633, 204] width 194 height 23
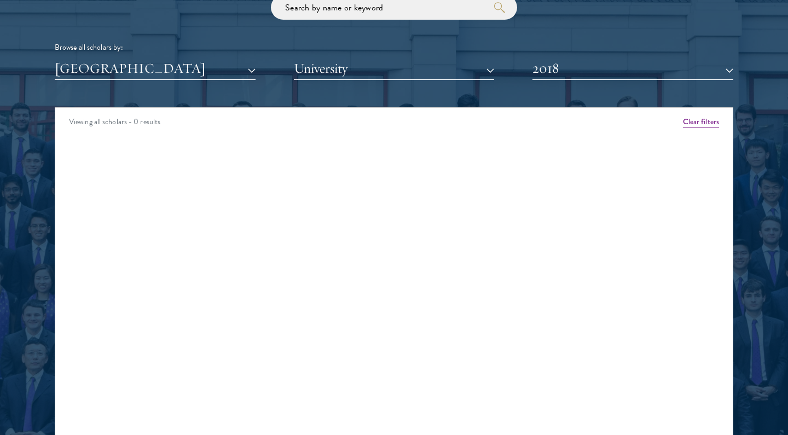
click at [561, 48] on div "Browse all scholars by:" at bounding box center [394, 47] width 679 height 11
click at [559, 80] on div "Scholar Directory Congratulations and welcome to the Schwarzman Scholars Class …" at bounding box center [394, 157] width 679 height 556
click at [560, 71] on button "2018" at bounding box center [632, 68] width 201 height 22
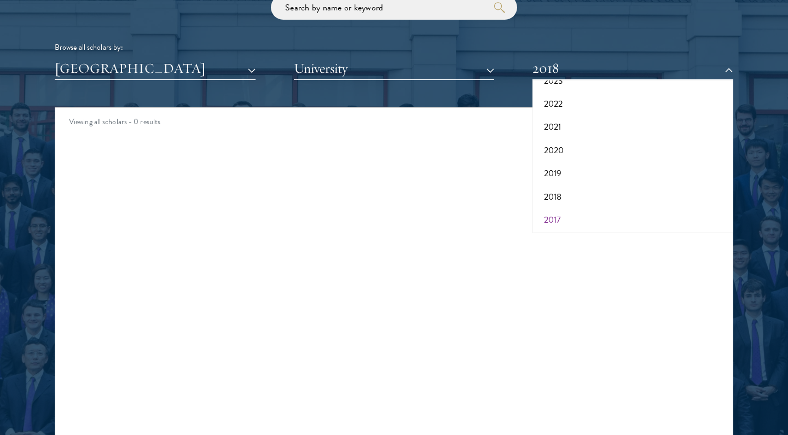
scroll to position [112, 0]
click at [564, 217] on button "2017" at bounding box center [633, 220] width 194 height 23
